Goal: Task Accomplishment & Management: Manage account settings

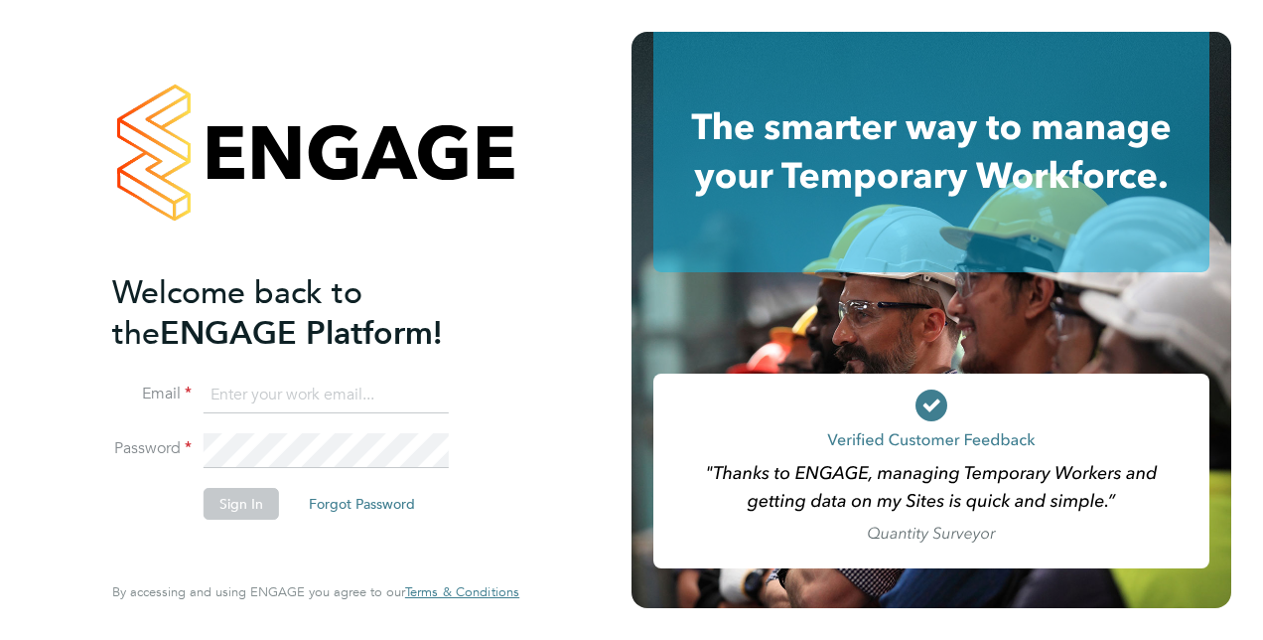
type input "Kate.McGrath@justice.gov.uk"
click at [236, 500] on button "Sign In" at bounding box center [241, 504] width 75 height 32
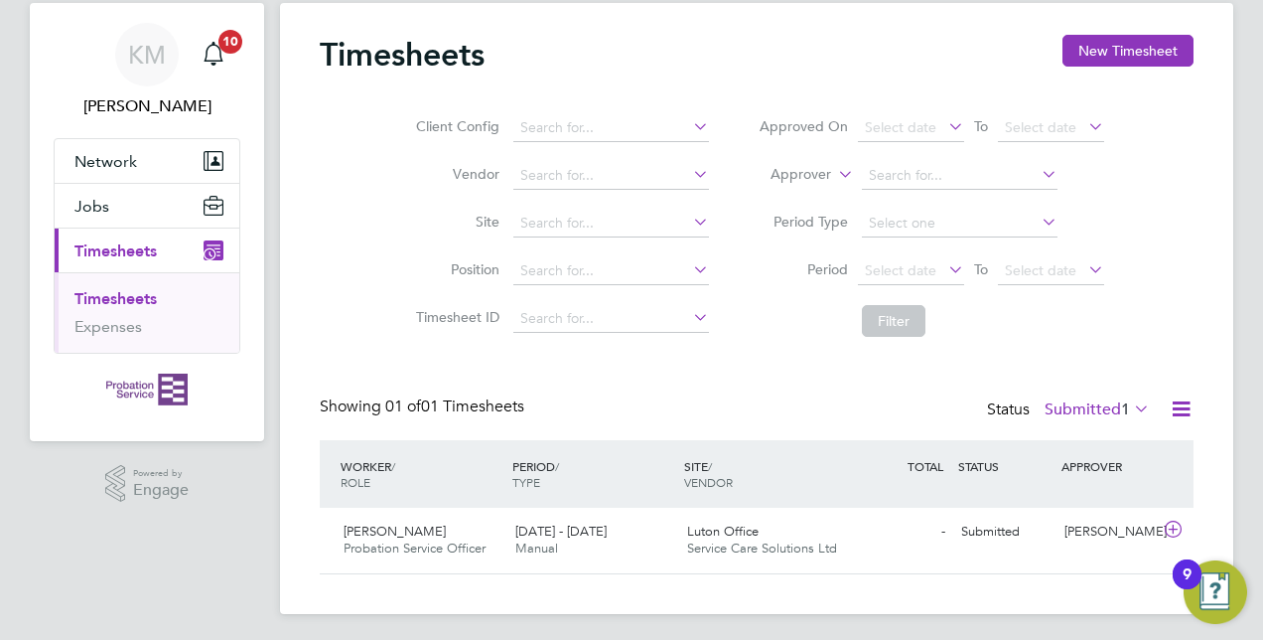
scroll to position [58, 0]
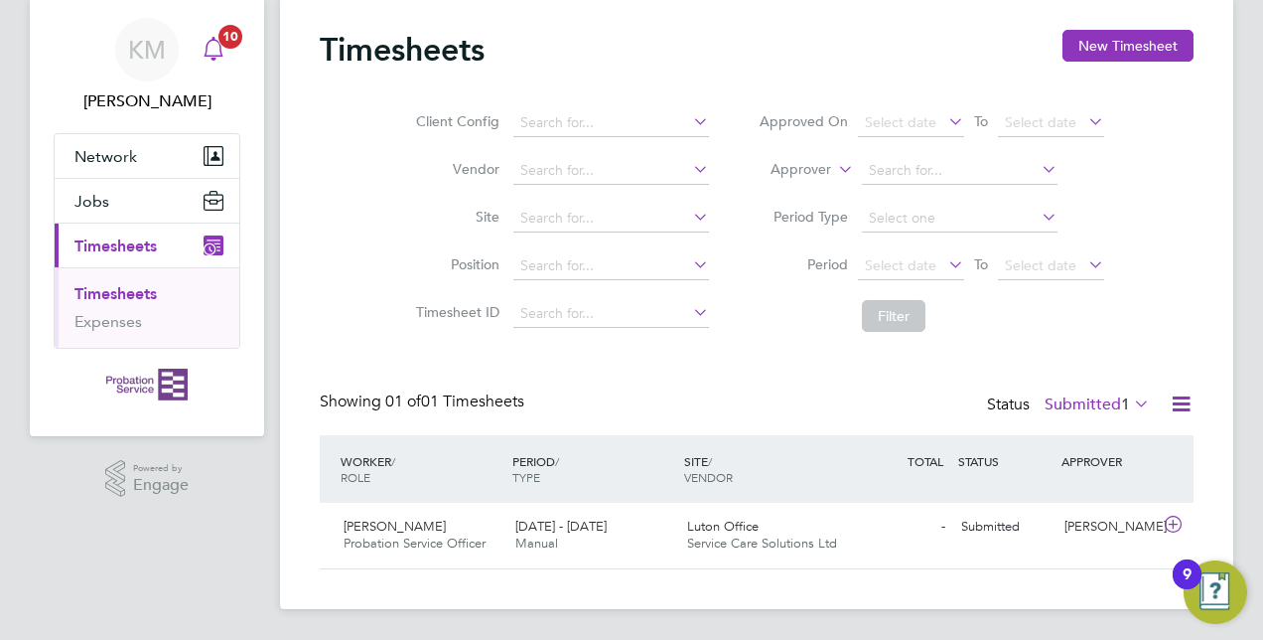
click at [207, 53] on icon "Main navigation" at bounding box center [213, 47] width 19 height 20
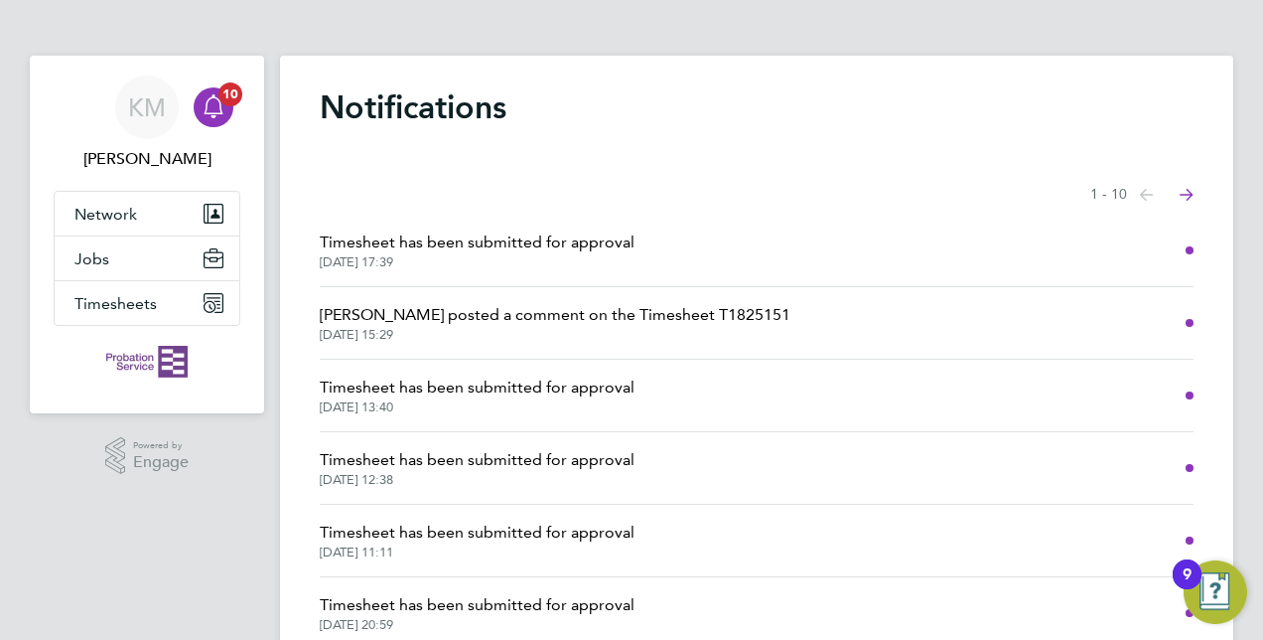
click at [549, 258] on span "[DATE] 17:39" at bounding box center [477, 262] width 315 height 16
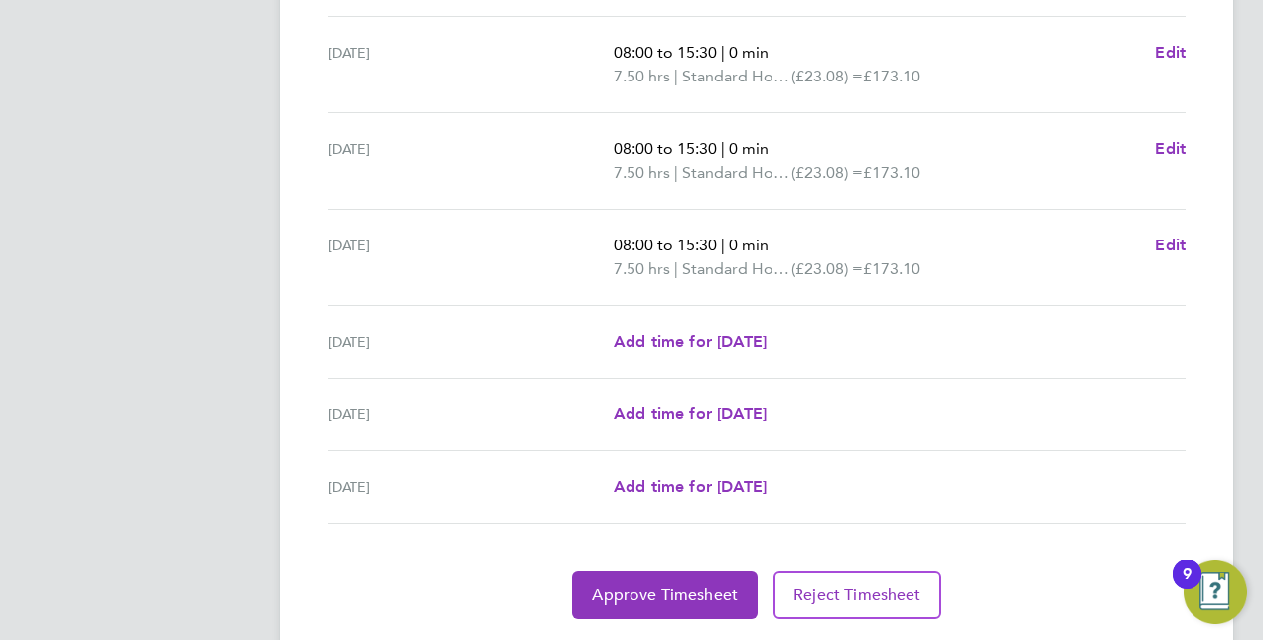
scroll to position [784, 0]
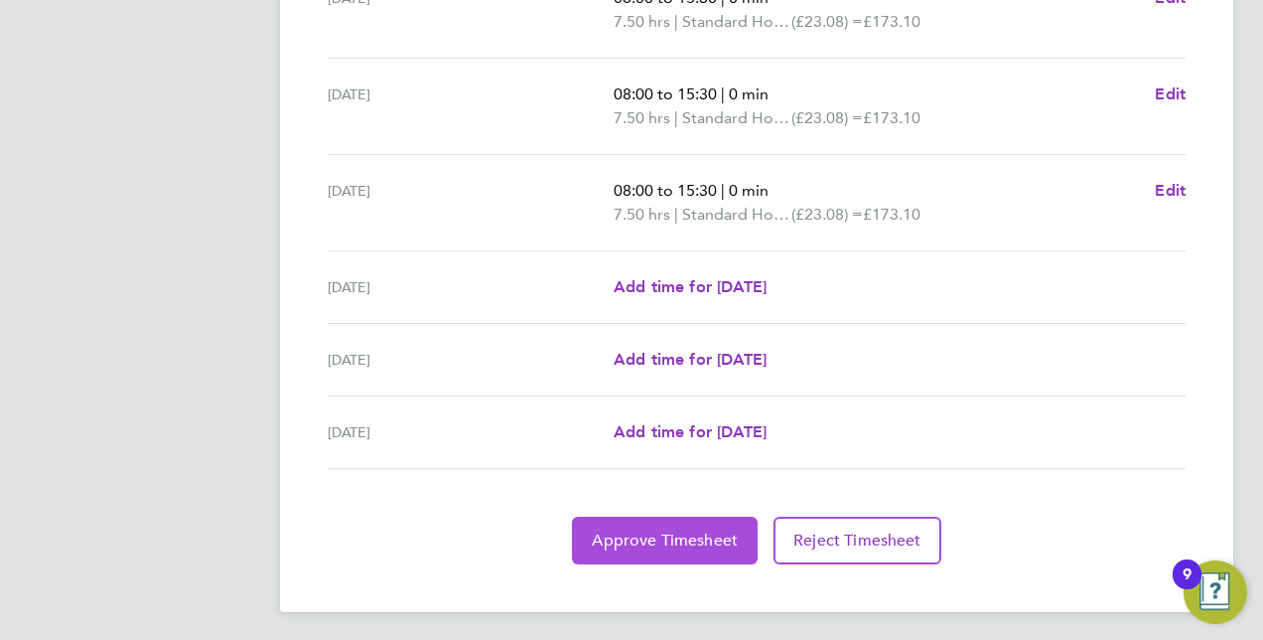
click at [684, 540] on span "Approve Timesheet" at bounding box center [665, 540] width 146 height 20
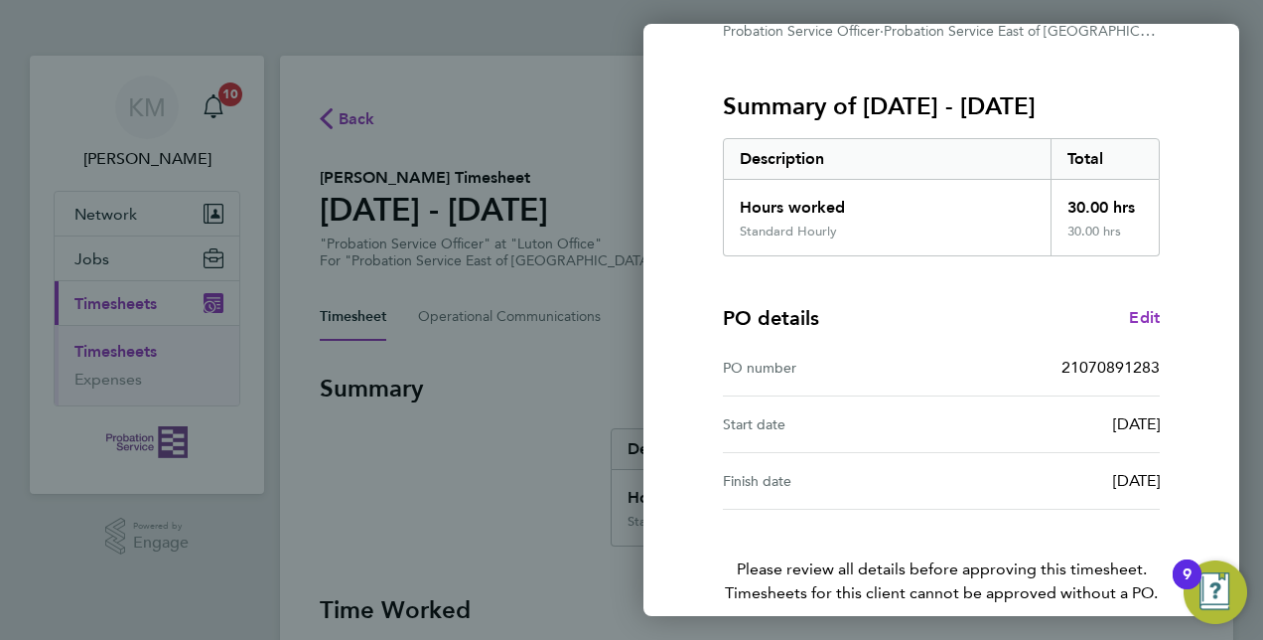
scroll to position [310, 0]
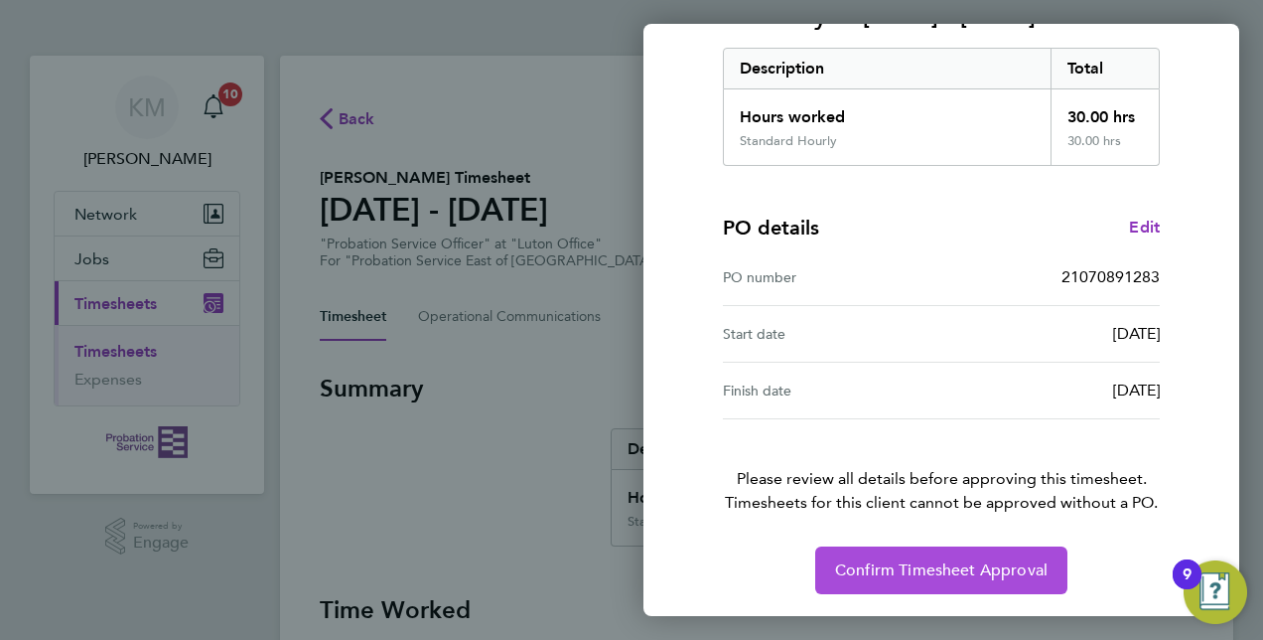
click at [937, 576] on span "Confirm Timesheet Approval" at bounding box center [941, 570] width 213 height 20
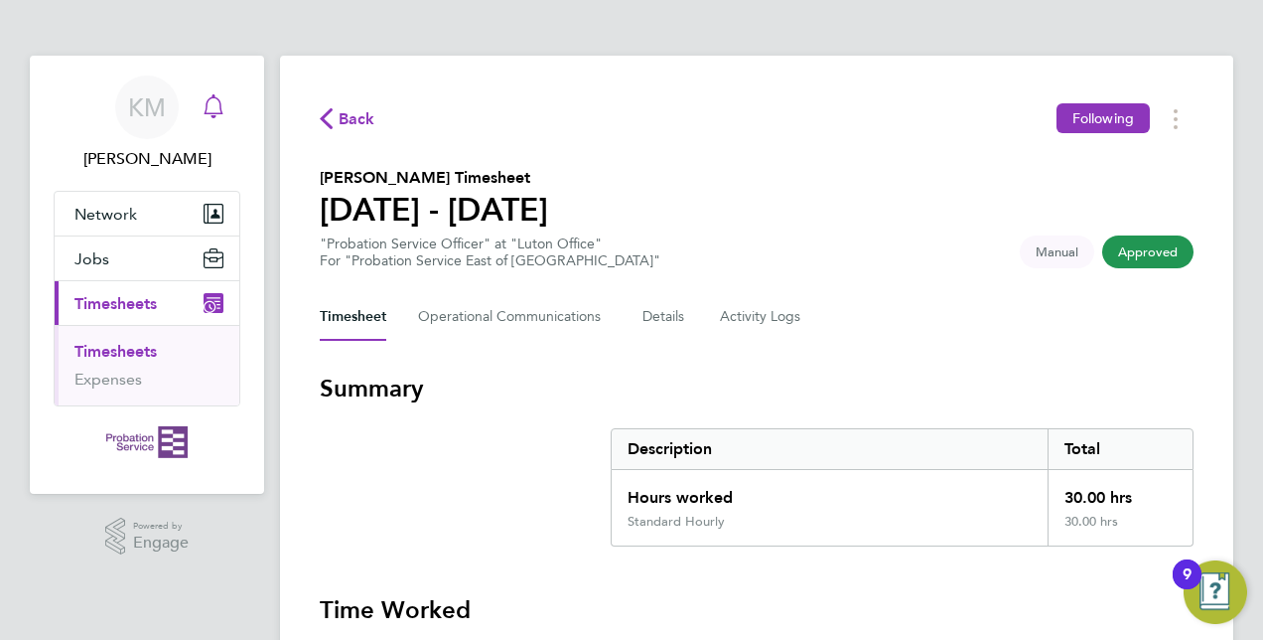
click at [218, 117] on icon "Main navigation" at bounding box center [214, 106] width 24 height 24
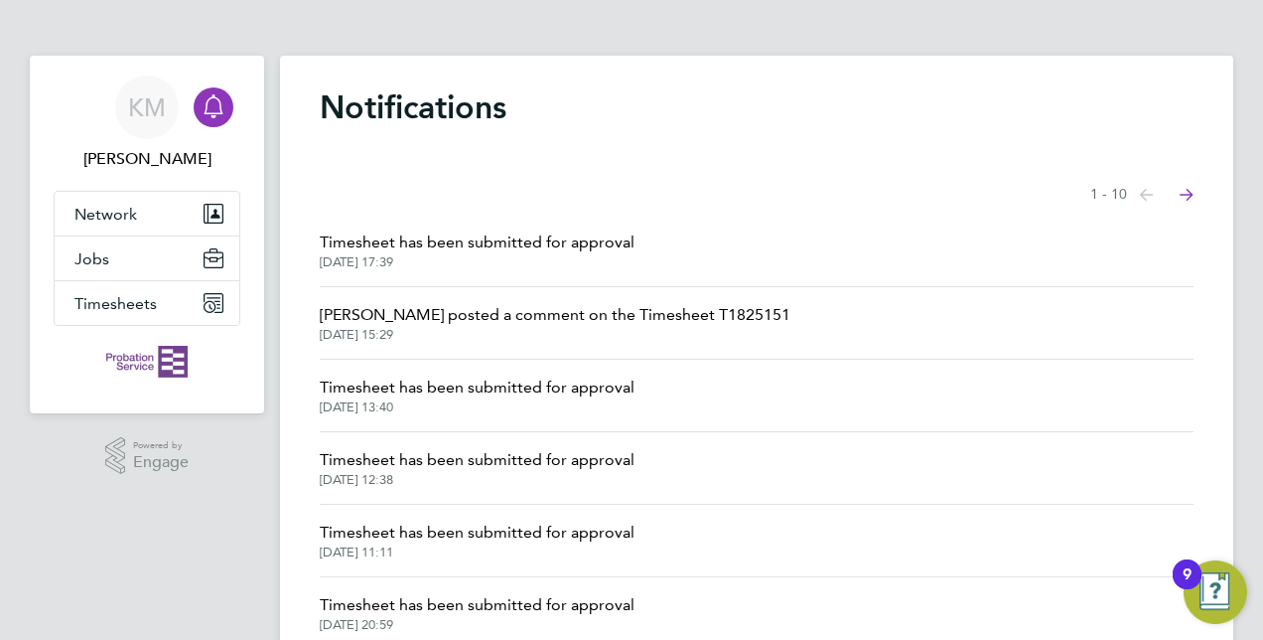
click at [549, 397] on span "Timesheet has been submitted for approval" at bounding box center [477, 387] width 315 height 24
